Goal: Book appointment/travel/reservation

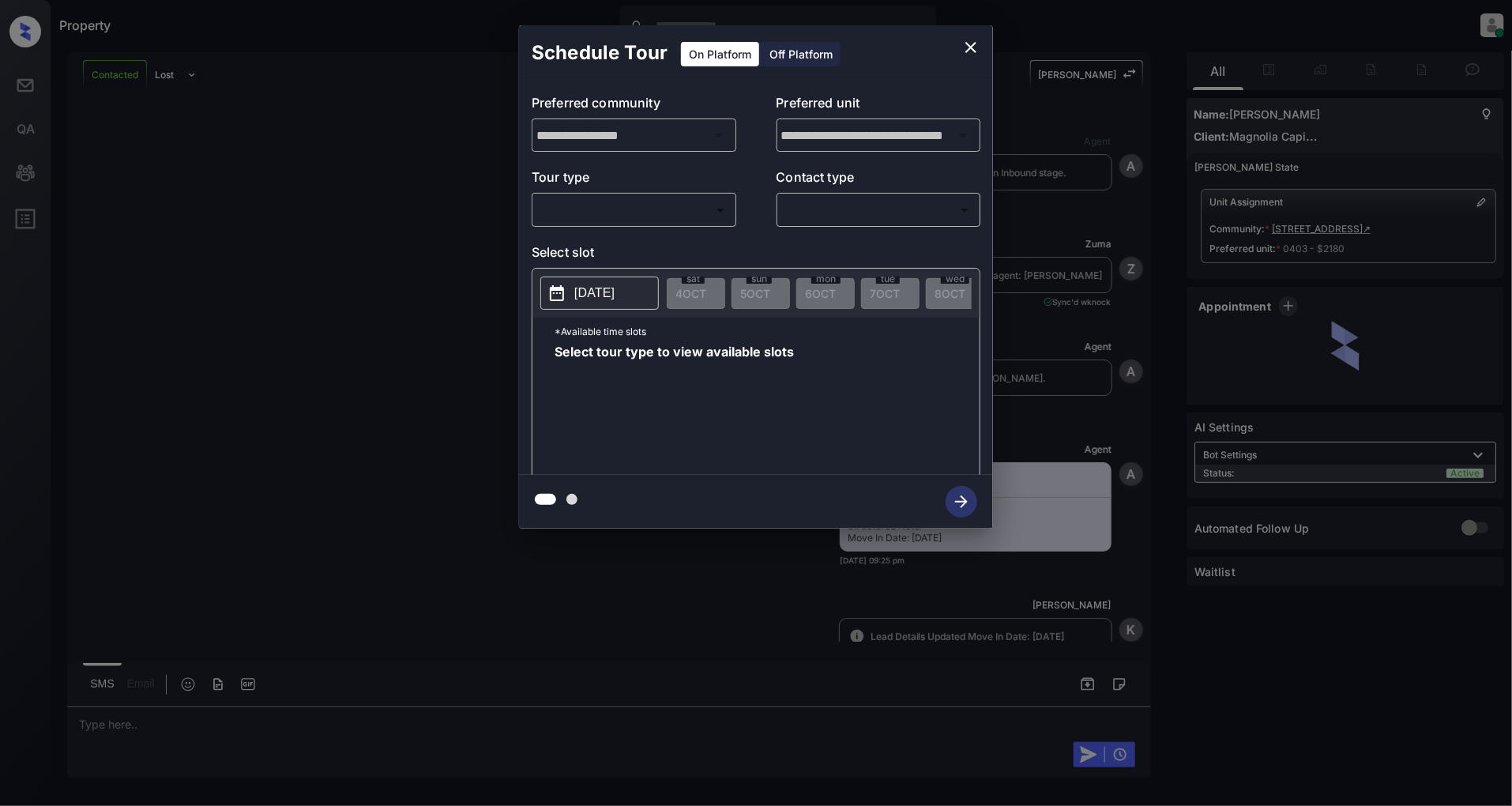
scroll to position [1854, 0]
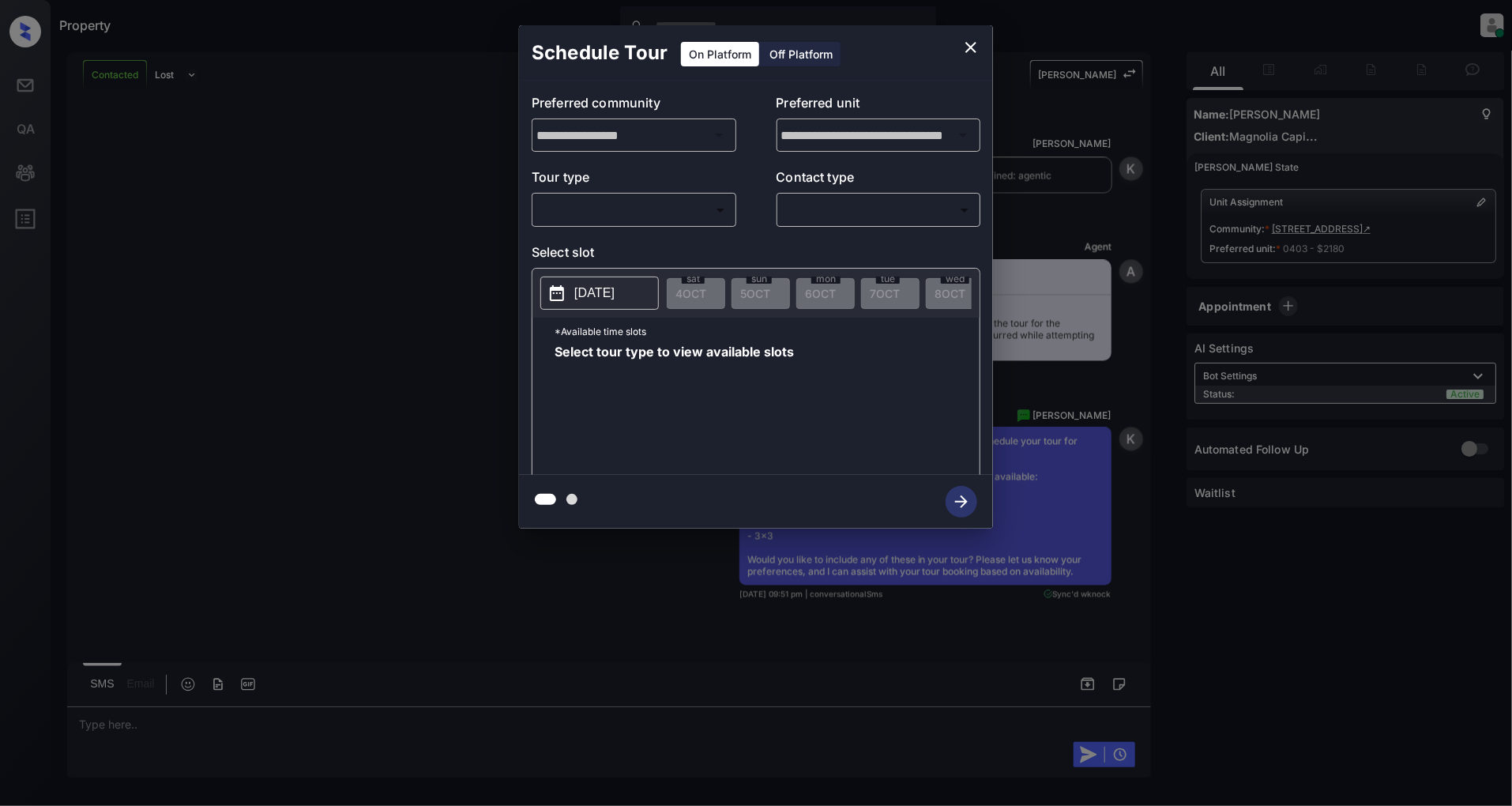
click at [608, 223] on body "Property [PERSON_NAME] Online Set yourself offline Set yourself on break Profil…" at bounding box center [756, 403] width 1512 height 806
click at [606, 237] on li "In Person" at bounding box center [633, 246] width 194 height 28
type input "********"
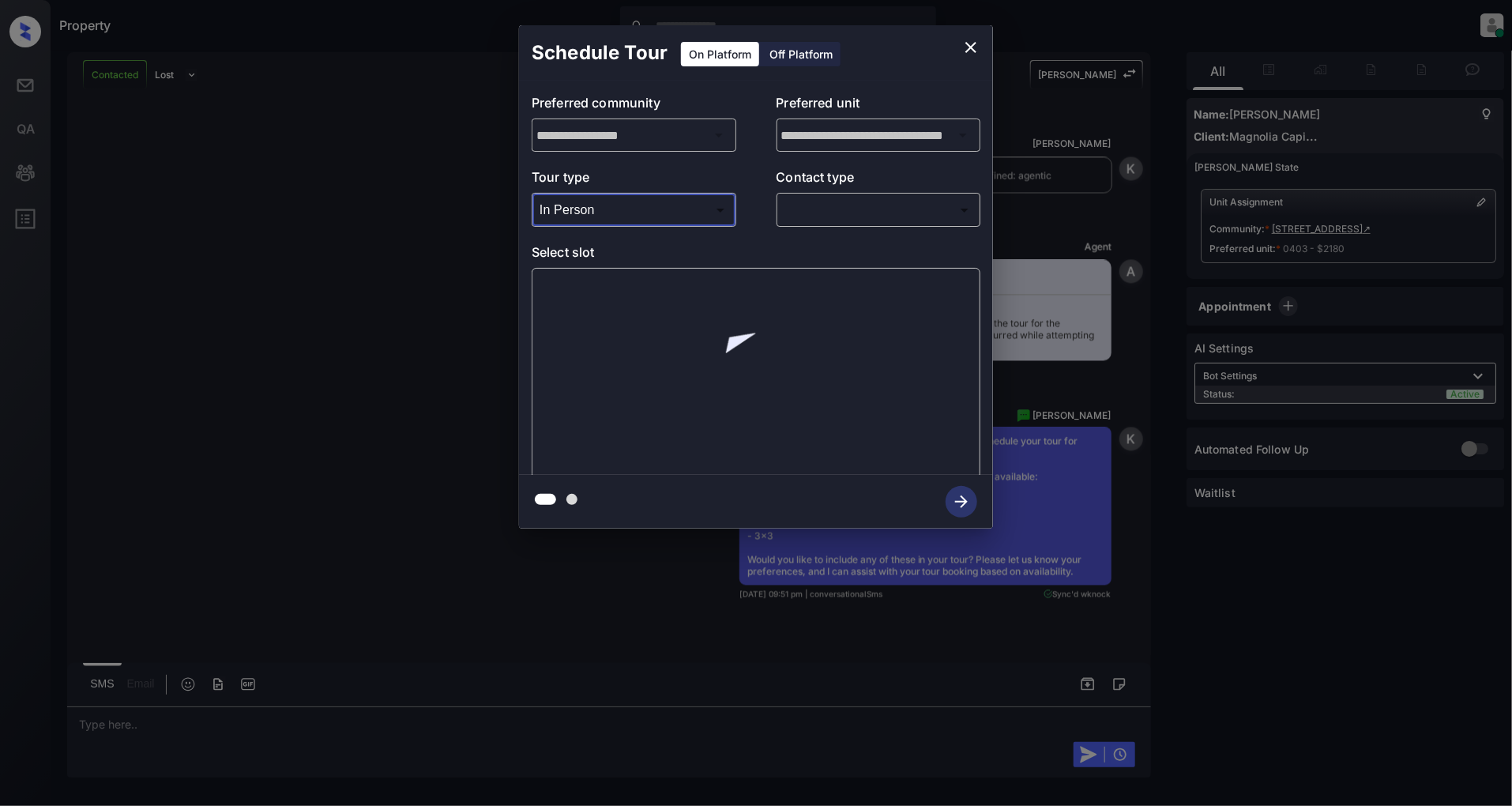
click at [828, 219] on body "Property [PERSON_NAME] Online Set yourself offline Set yourself on break Profil…" at bounding box center [756, 403] width 1512 height 806
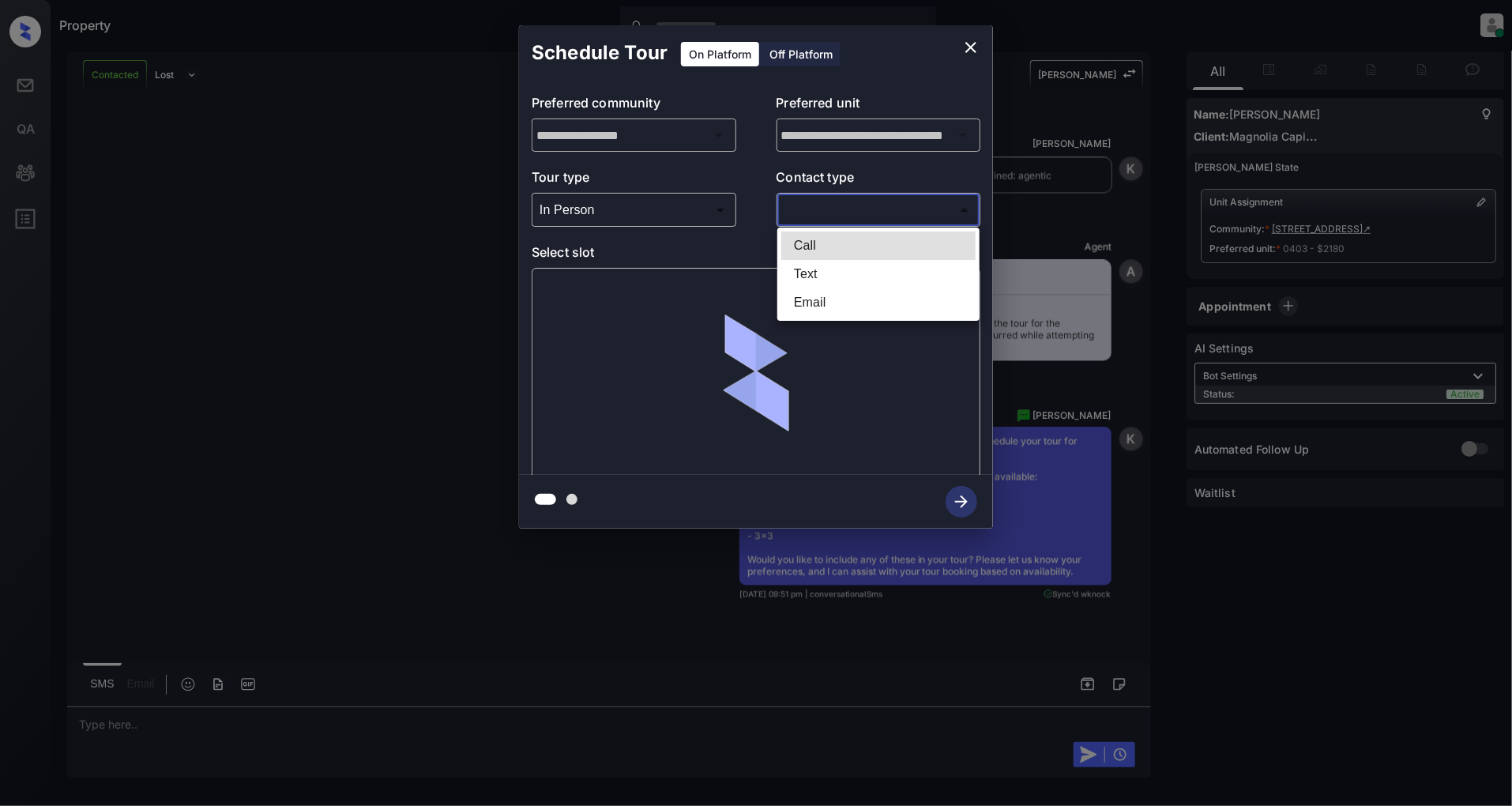
click at [817, 263] on li "Text" at bounding box center [878, 274] width 194 height 28
type input "****"
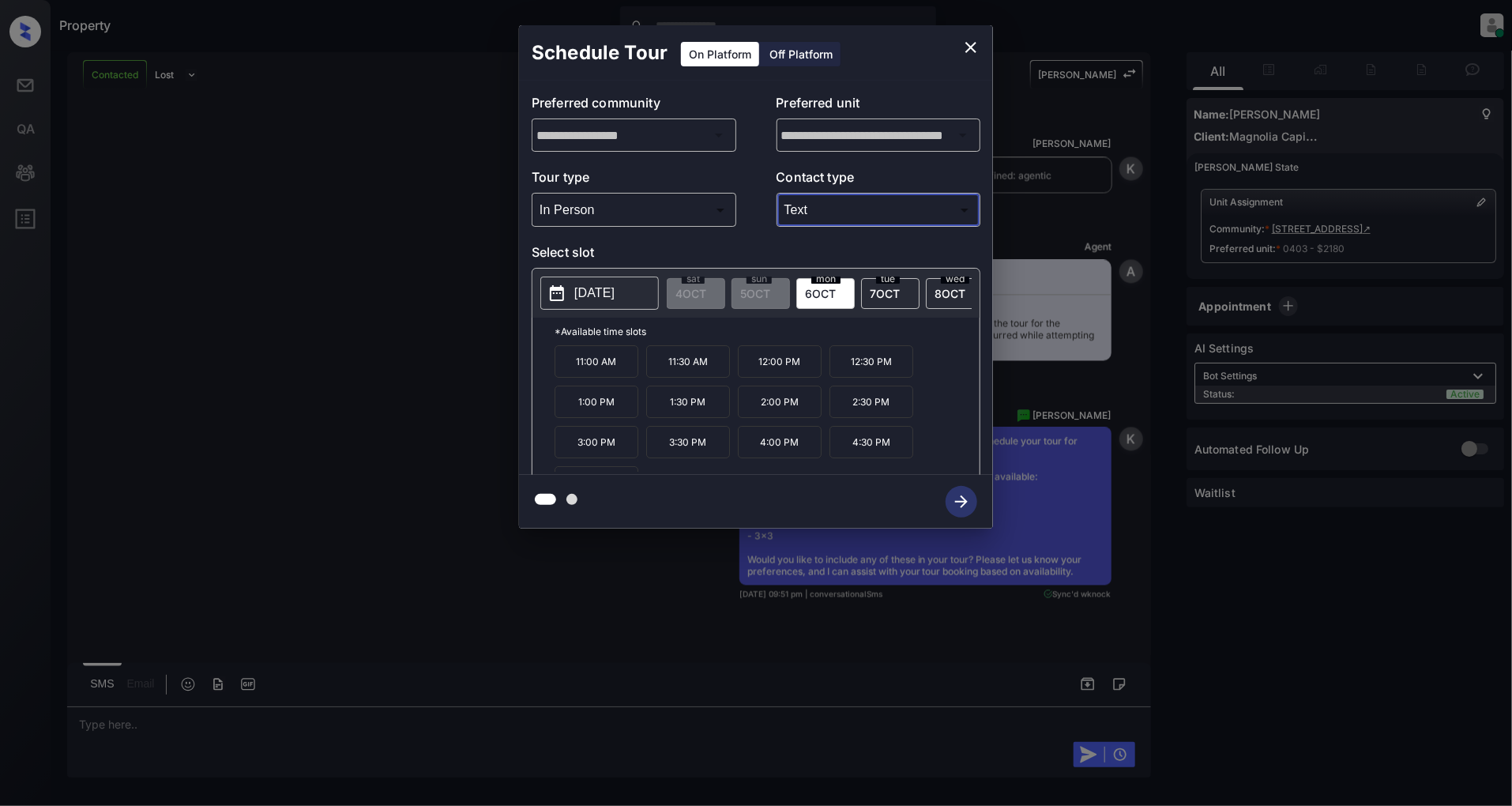
click at [973, 45] on icon "close" at bounding box center [971, 47] width 11 height 11
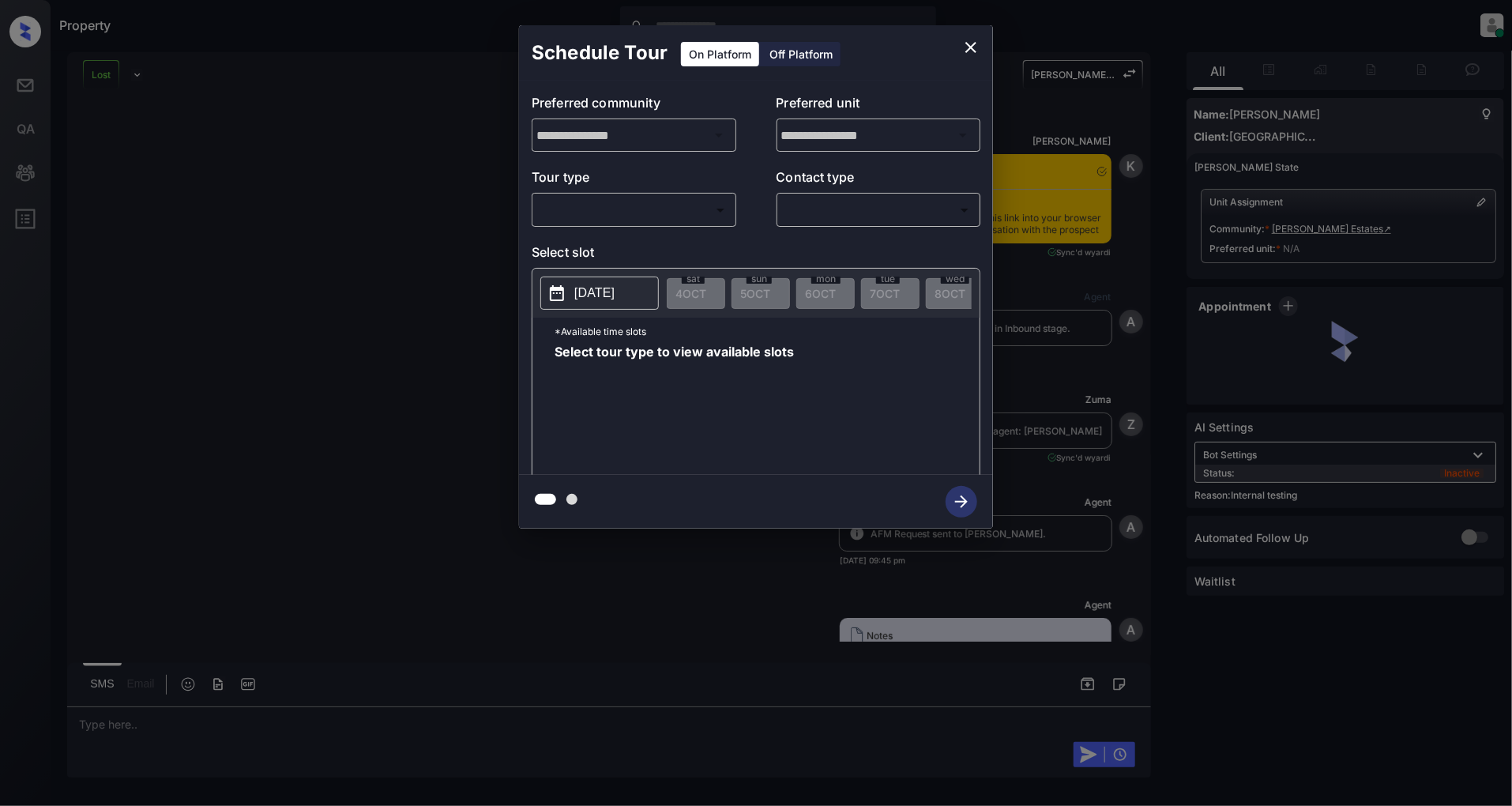
scroll to position [2490, 0]
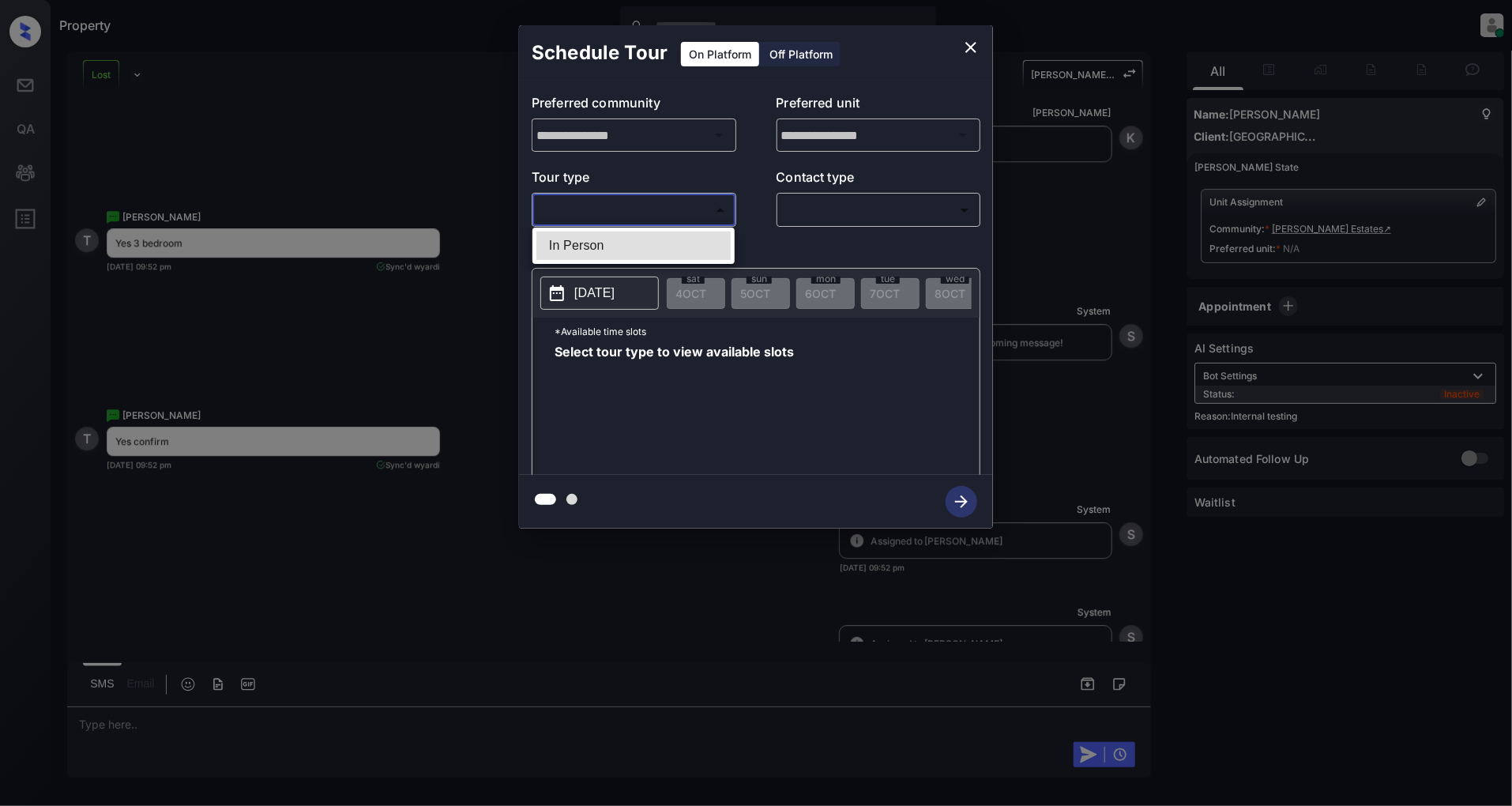
click at [672, 206] on body "Property Patrick Deasis Online Set yourself offline Set yourself on break Profi…" at bounding box center [756, 403] width 1512 height 806
click at [626, 243] on li "In Person" at bounding box center [633, 246] width 194 height 28
type input "********"
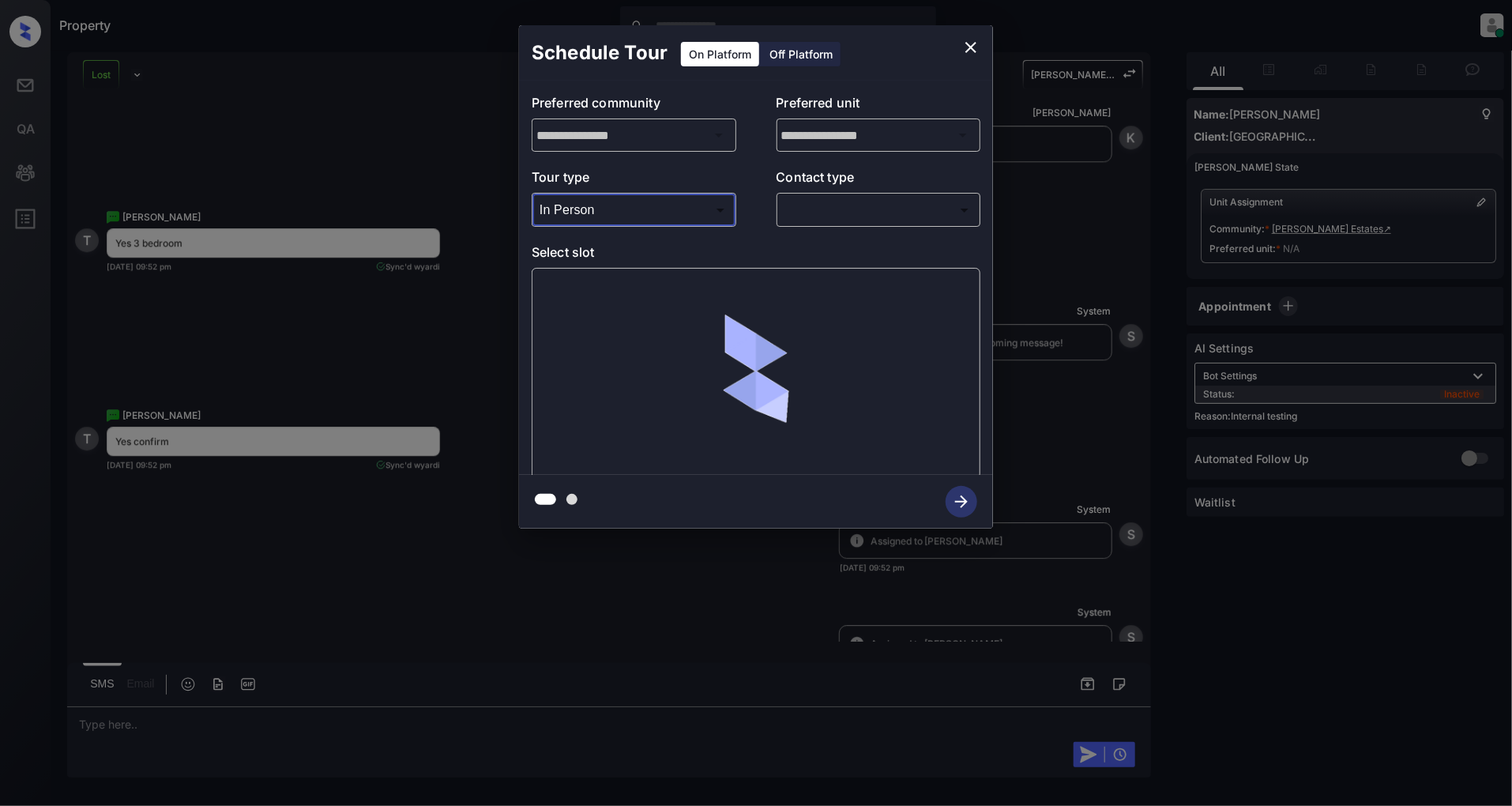
click at [845, 226] on div "​ ​" at bounding box center [878, 210] width 204 height 34
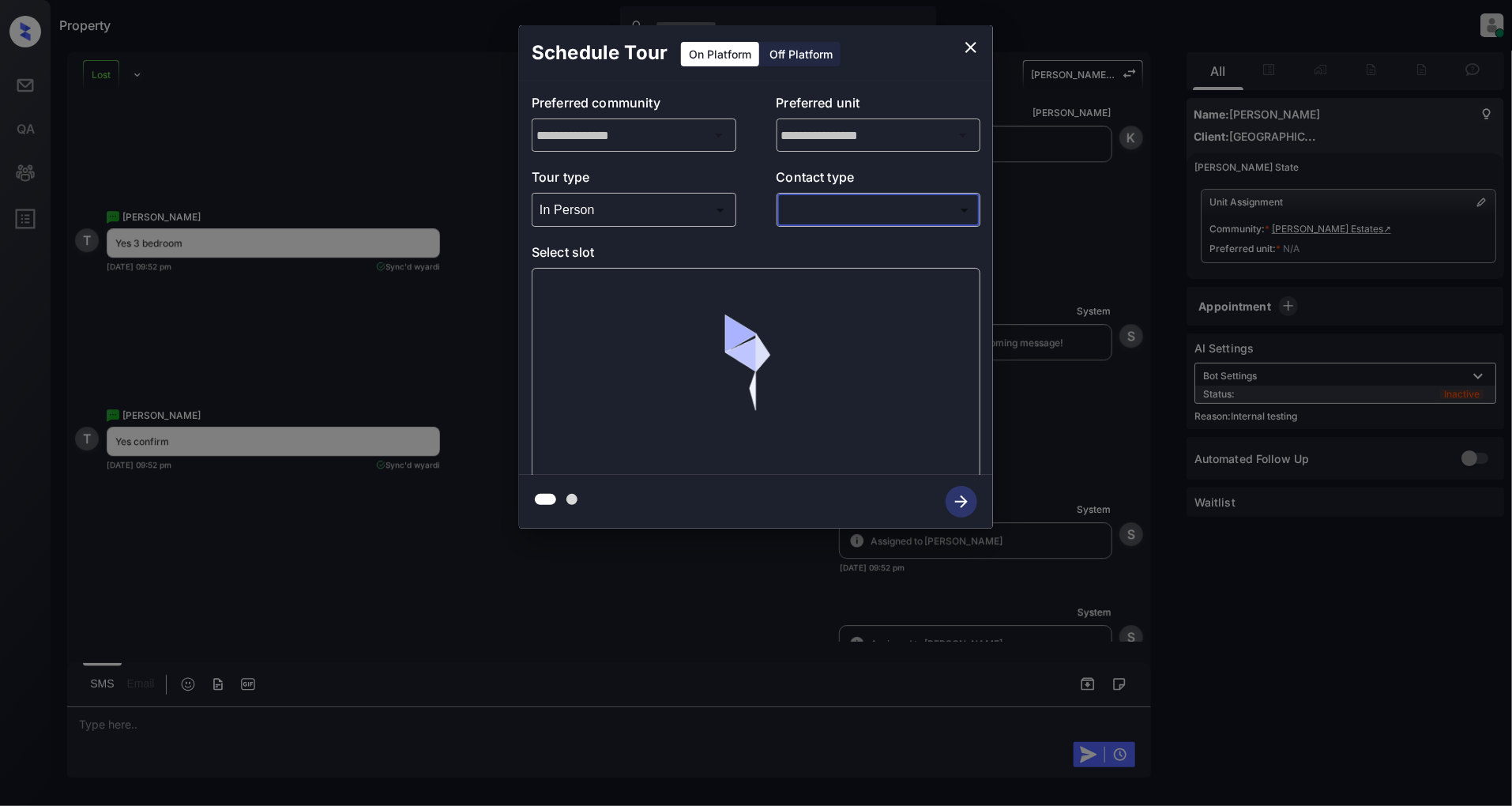
click at [814, 213] on body "Property Patrick Deasis Online Set yourself offline Set yourself on break Profi…" at bounding box center [756, 403] width 1512 height 806
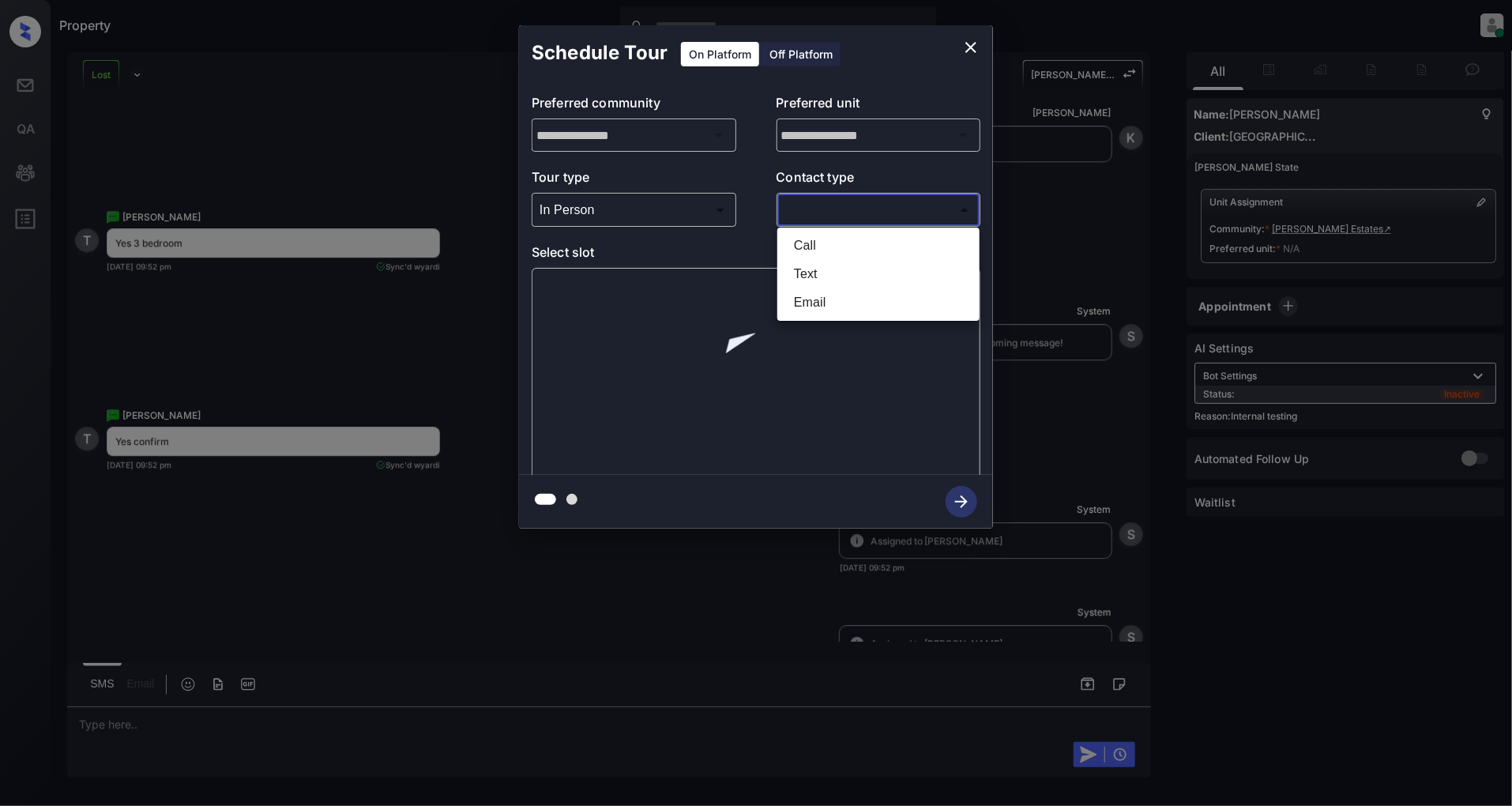
click at [812, 272] on li "Text" at bounding box center [878, 274] width 194 height 28
type input "****"
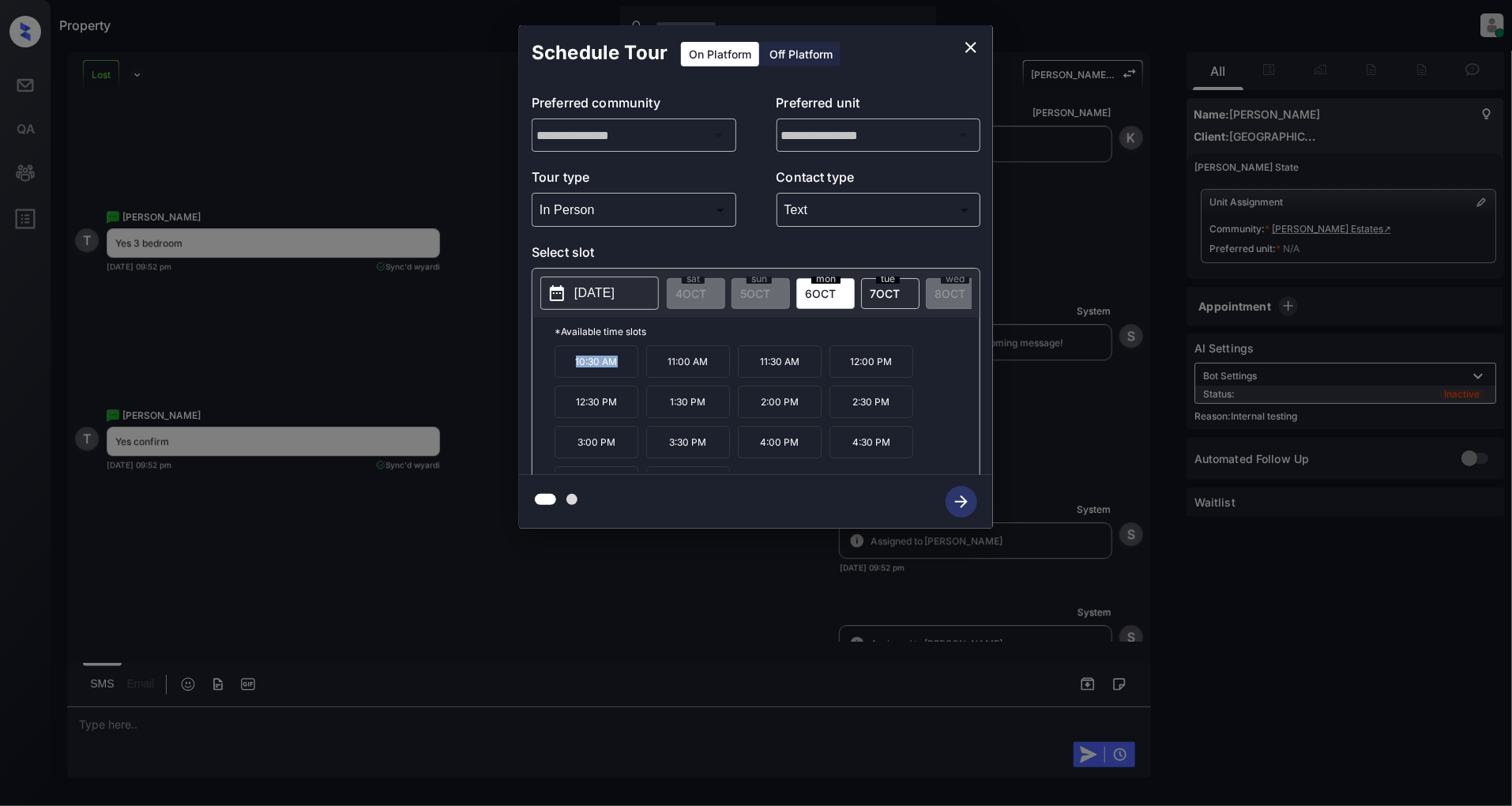
drag, startPoint x: 619, startPoint y: 374, endPoint x: 574, endPoint y: 375, distance: 45.0
click at [574, 375] on p "10:30 AM" at bounding box center [596, 361] width 83 height 32
copy p "10:30 AM"
drag, startPoint x: 621, startPoint y: 417, endPoint x: 558, endPoint y: 419, distance: 63.0
click at [558, 418] on p "12:30 PM" at bounding box center [596, 401] width 83 height 32
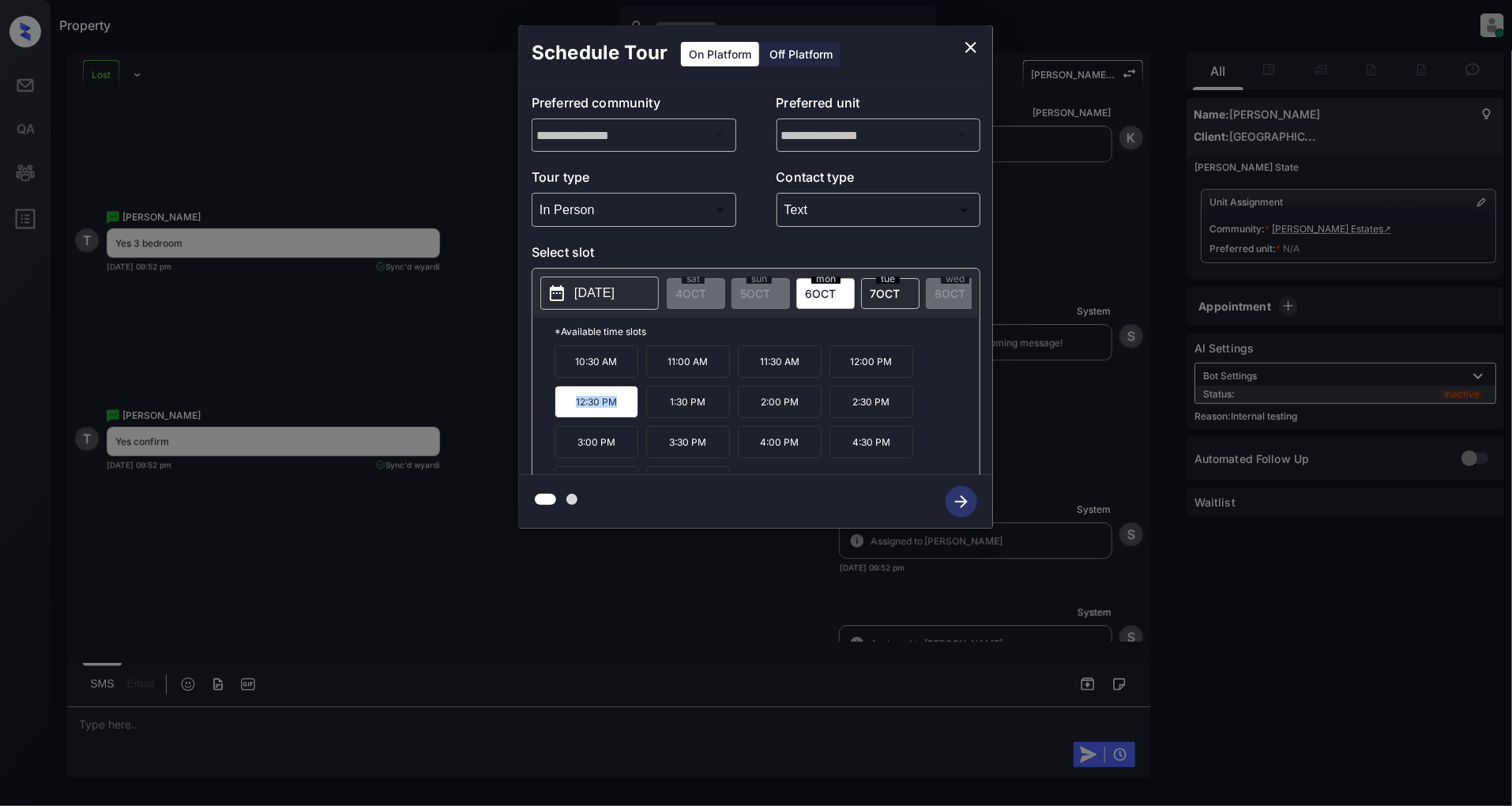
copy p "12:30 PM"
drag, startPoint x: 703, startPoint y: 454, endPoint x: 663, endPoint y: 452, distance: 40.0
click at [663, 452] on p "3:30 PM" at bounding box center [688, 442] width 83 height 32
click at [696, 483] on div at bounding box center [756, 501] width 474 height 54
drag, startPoint x: 709, startPoint y: 458, endPoint x: 668, endPoint y: 458, distance: 41.0
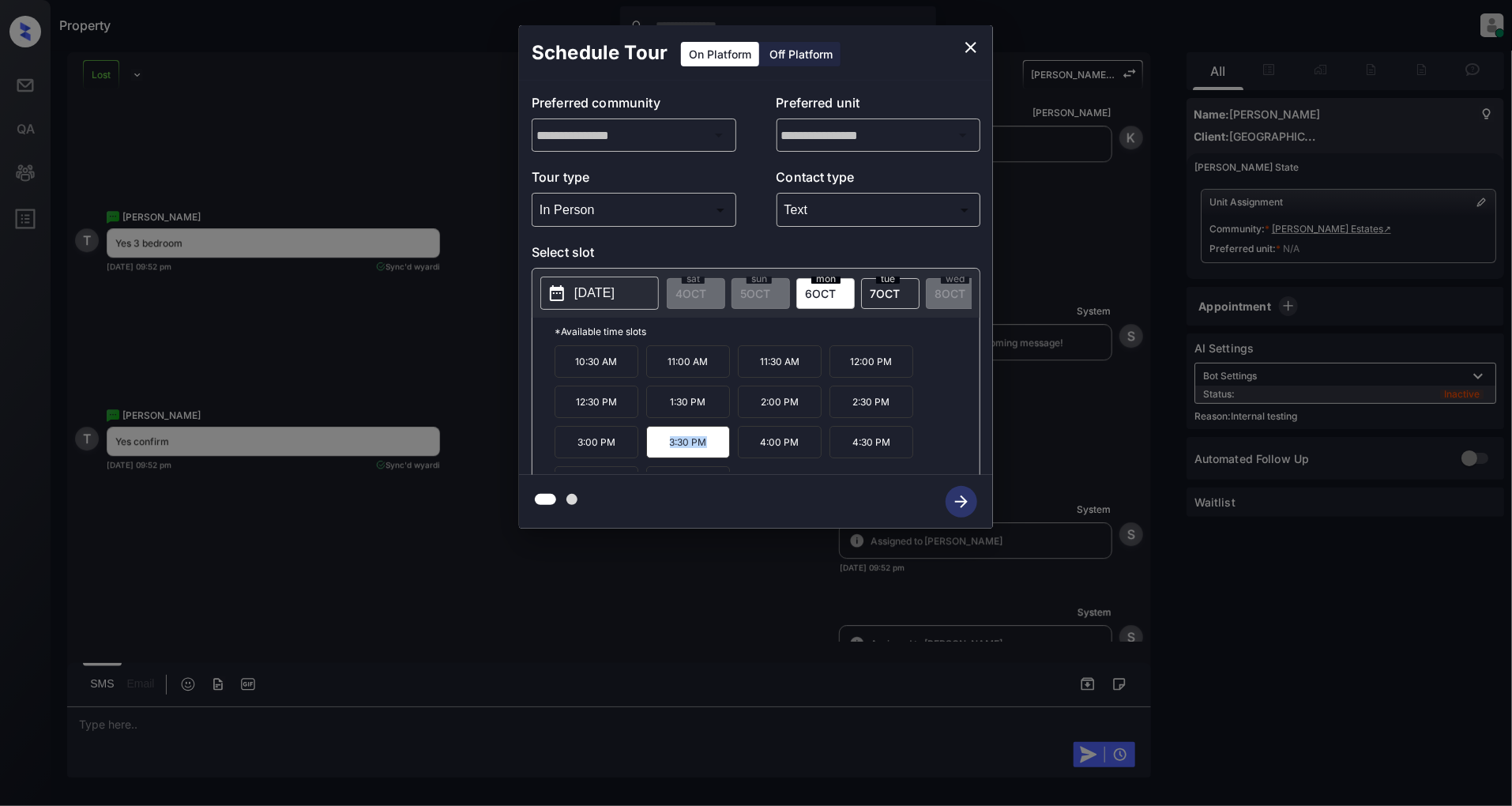
click at [668, 458] on p "3:30 PM" at bounding box center [688, 442] width 83 height 32
copy p "3:30 PM"
click at [968, 52] on icon "close" at bounding box center [971, 47] width 19 height 19
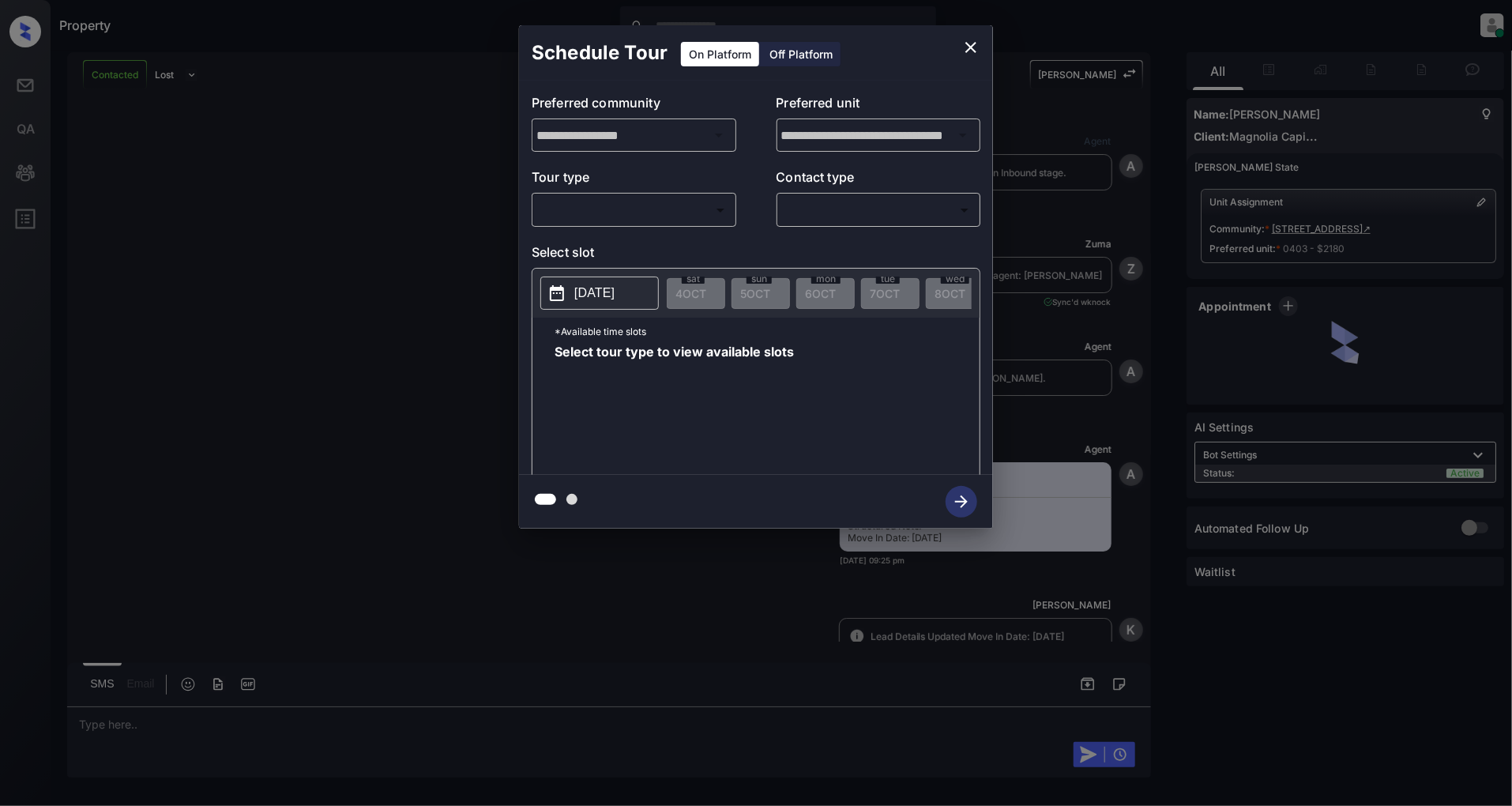
scroll to position [3259, 0]
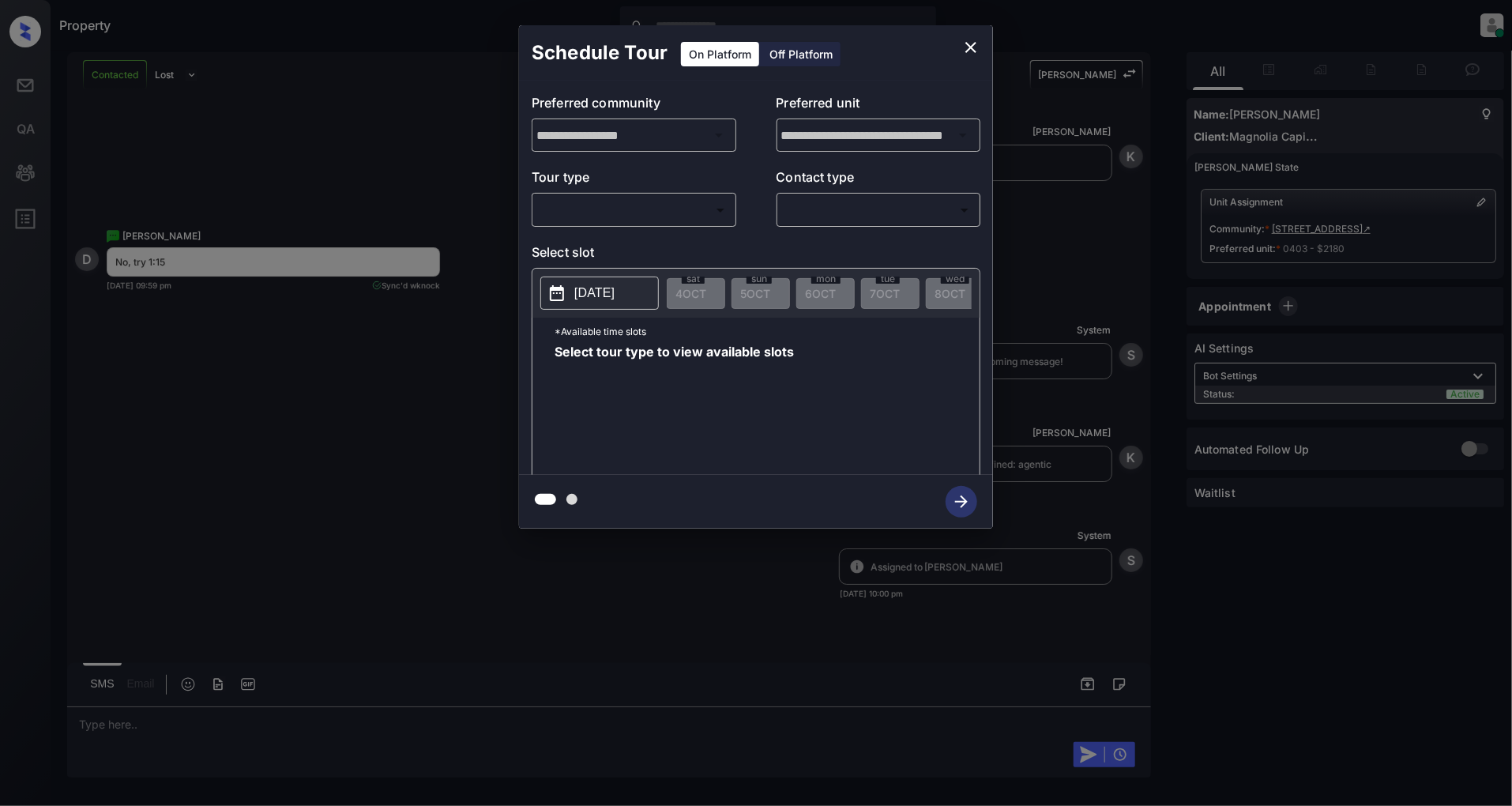
click at [321, 401] on div "**********" at bounding box center [756, 277] width 1512 height 554
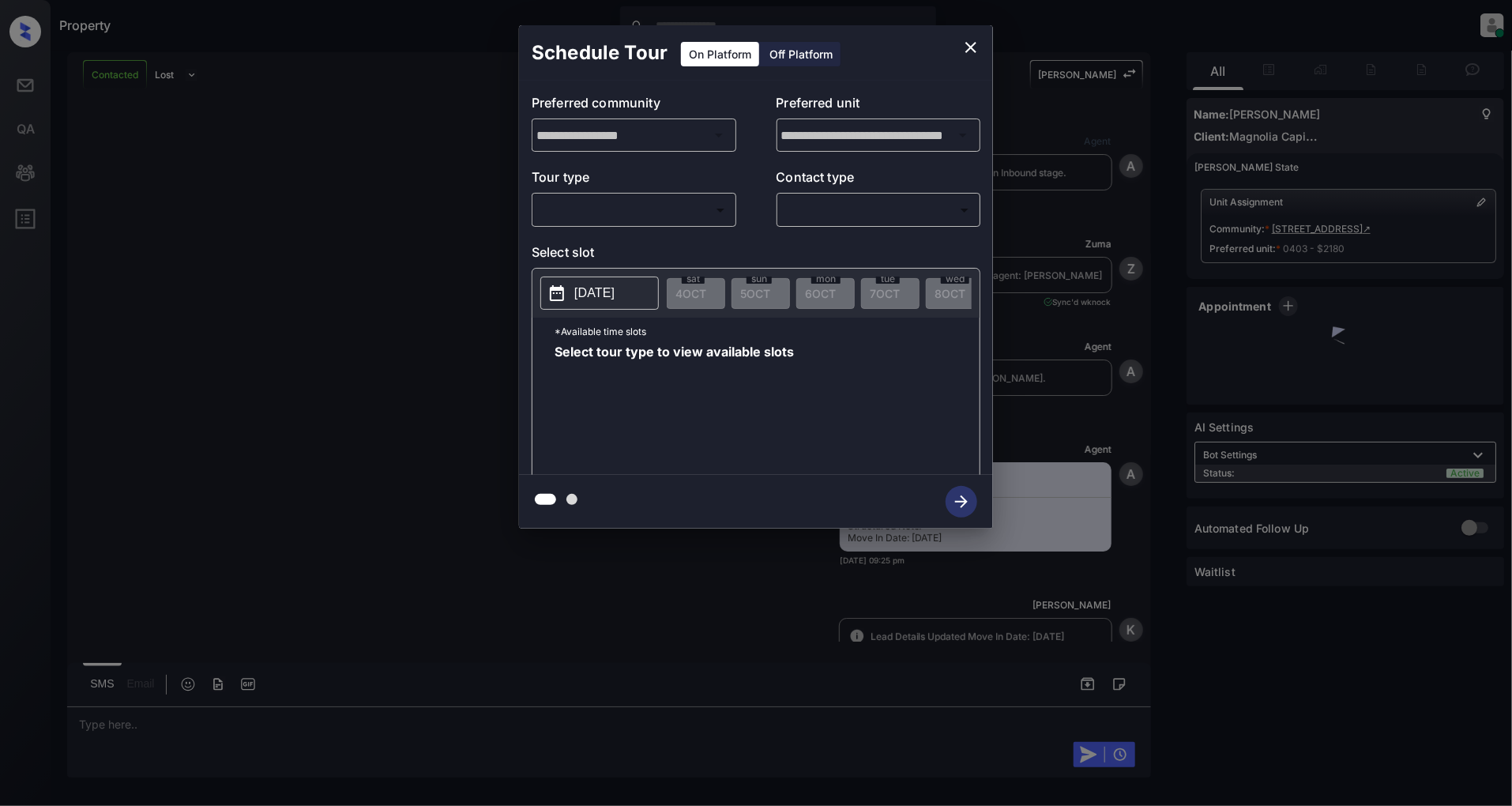
scroll to position [2908, 0]
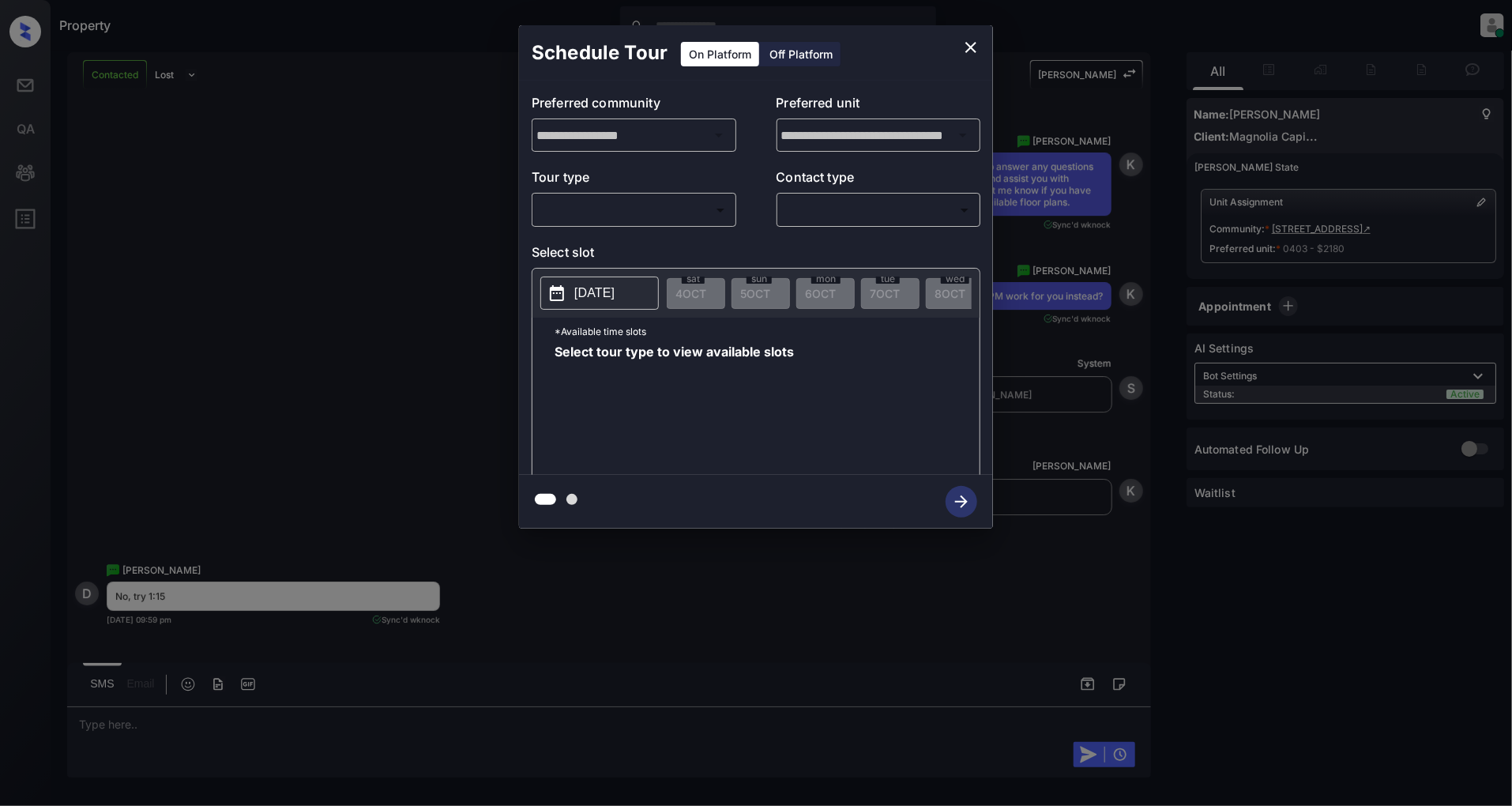
click at [624, 223] on body "Property [PERSON_NAME] Online Set yourself offline Set yourself on break Profil…" at bounding box center [756, 403] width 1512 height 806
click at [578, 242] on li "In Person" at bounding box center [633, 246] width 194 height 28
type input "********"
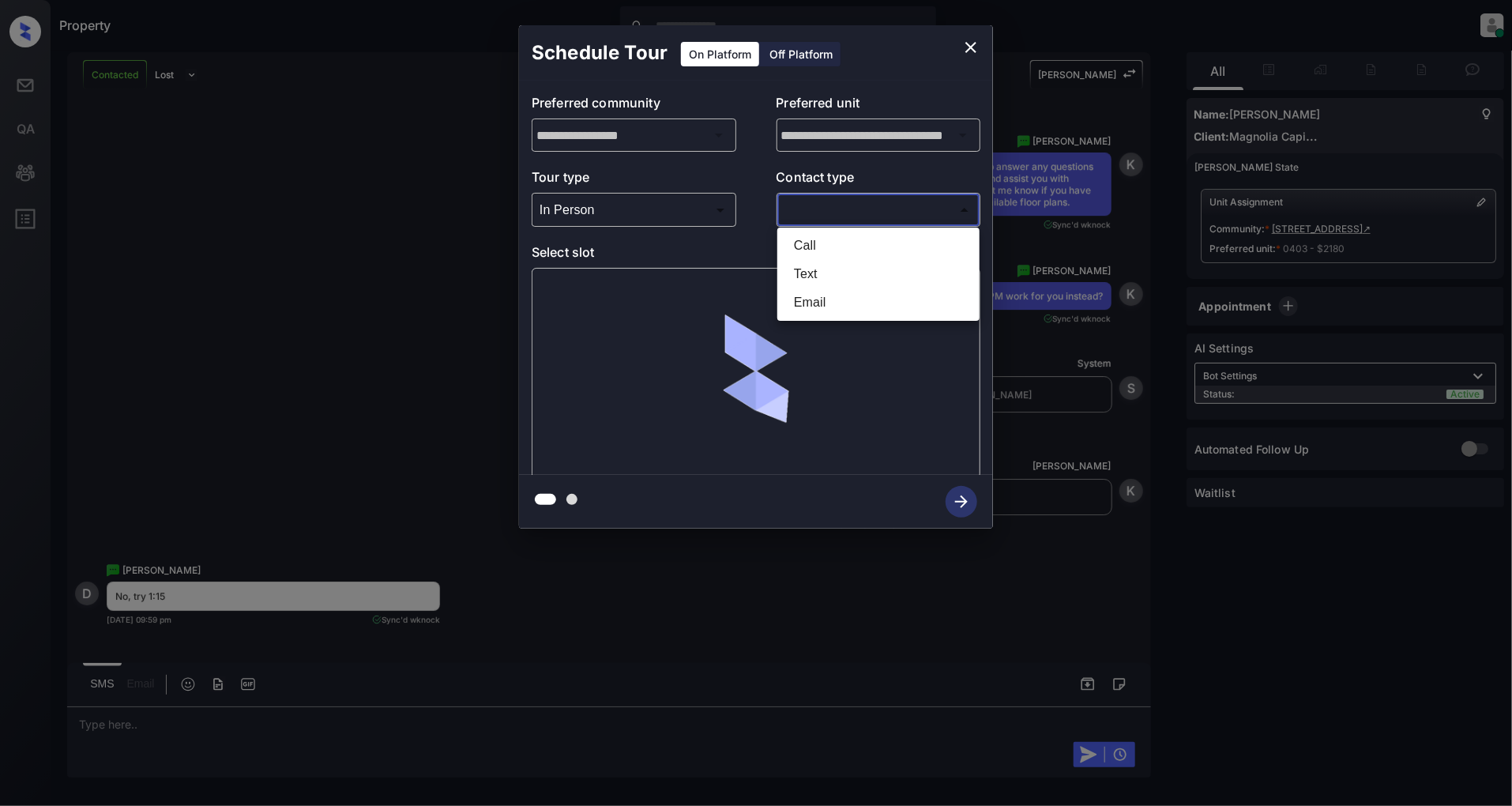
click at [850, 222] on body "Property [PERSON_NAME] Online Set yourself offline Set yourself on break Profil…" at bounding box center [756, 403] width 1512 height 806
click at [822, 263] on li "Text" at bounding box center [878, 274] width 194 height 28
type input "****"
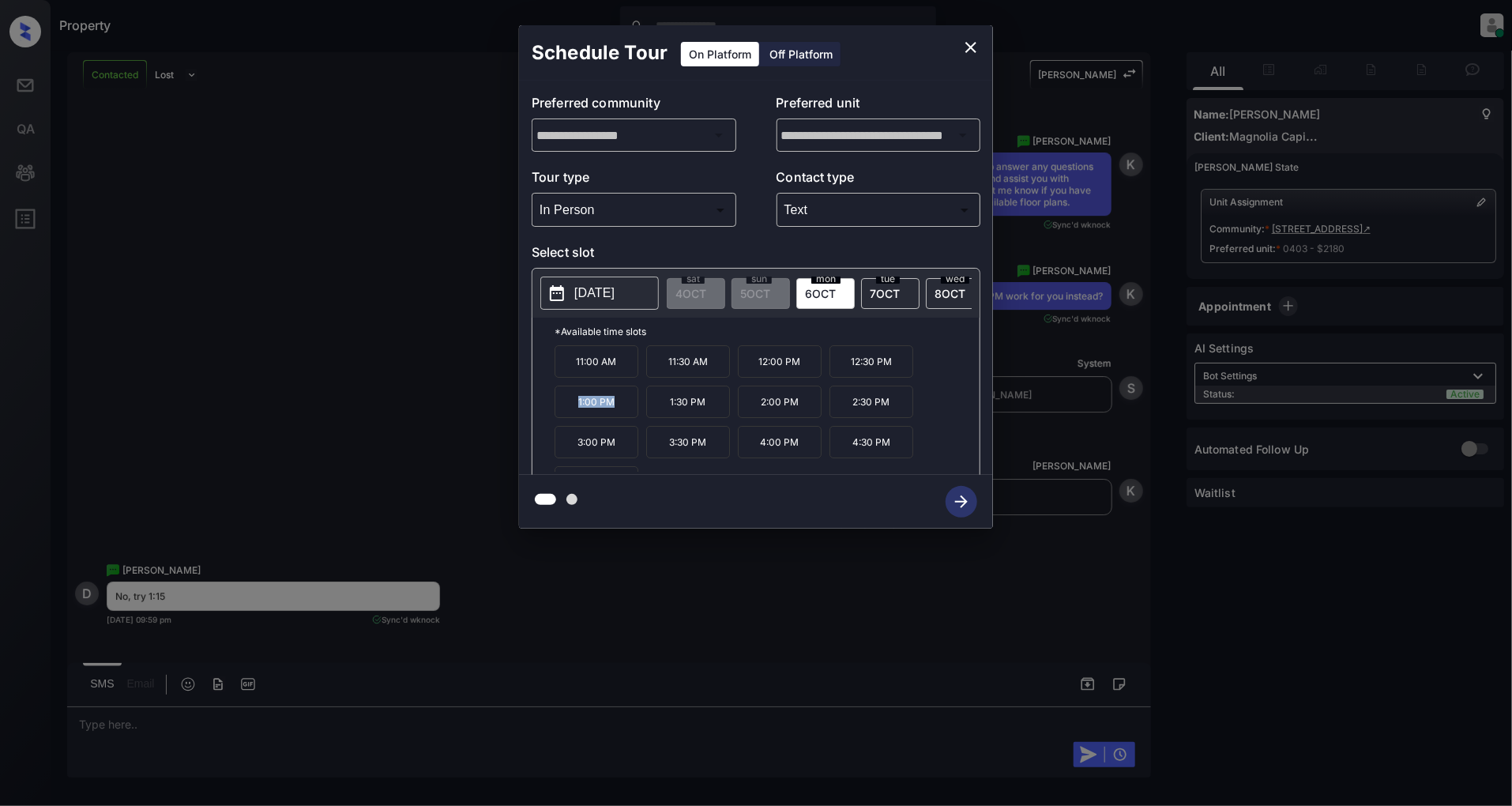
drag, startPoint x: 629, startPoint y: 415, endPoint x: 562, endPoint y: 417, distance: 67.0
click at [562, 417] on p "1:00 PM" at bounding box center [596, 401] width 83 height 32
copy p "1:00 PM"
drag, startPoint x: 710, startPoint y: 413, endPoint x: 641, endPoint y: 414, distance: 69.0
click at [641, 414] on div "11:00 AM 11:30 AM 12:00 PM 12:30 PM 1:00 PM 1:30 PM 2:00 PM 2:30 PM 3:00 PM 3:3…" at bounding box center [767, 408] width 425 height 126
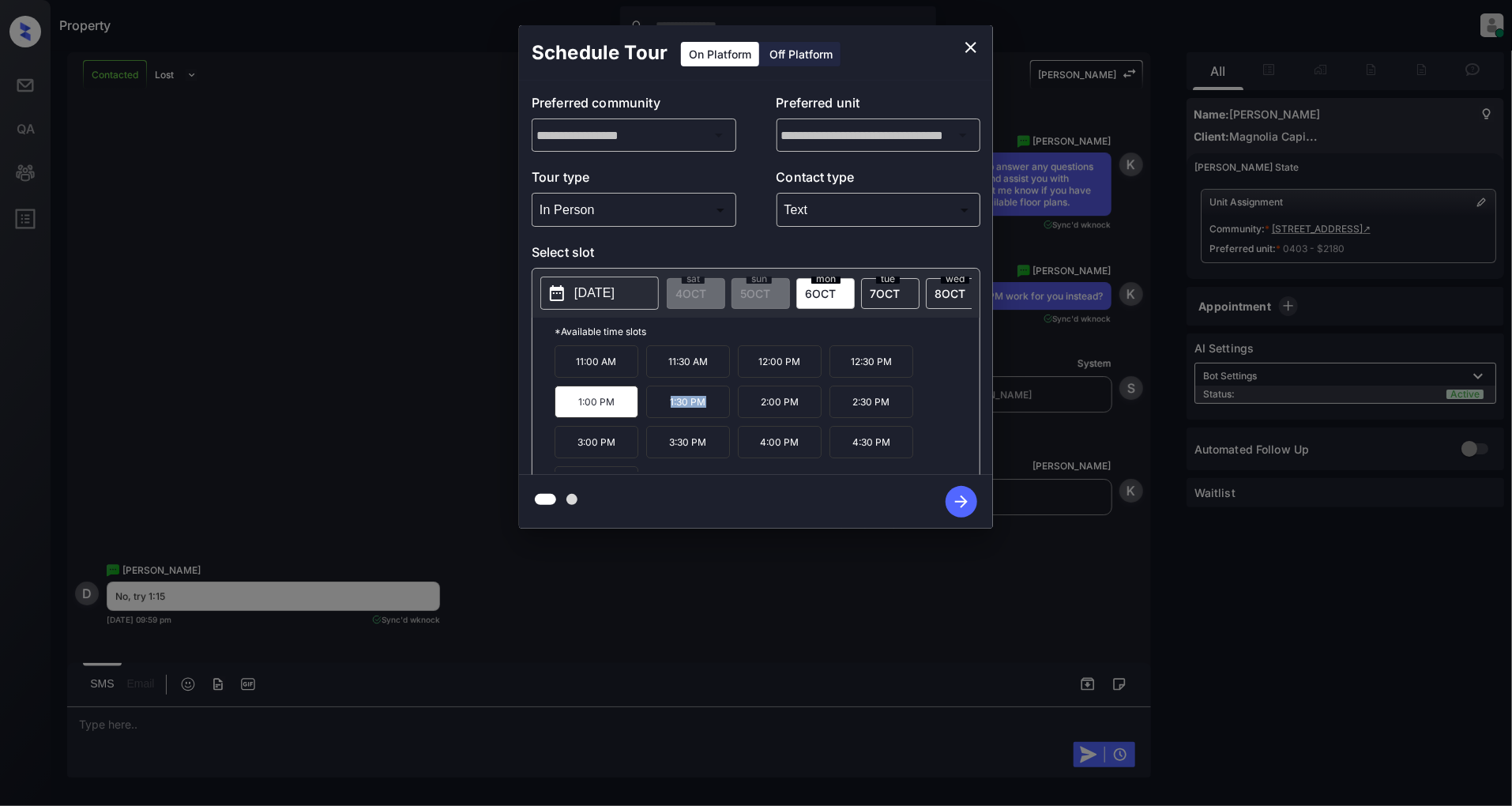
copy div "1:30 PM"
click at [971, 44] on icon "close" at bounding box center [971, 47] width 19 height 19
